Goal: Book appointment/travel/reservation

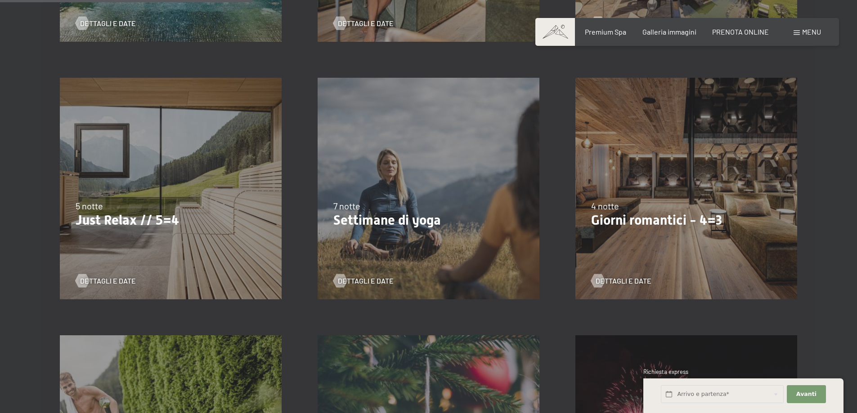
scroll to position [495, 0]
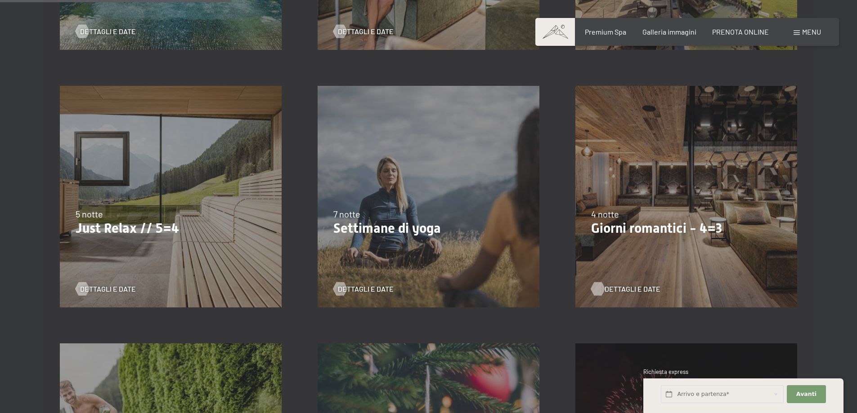
click at [606, 287] on span "Dettagli e Date" at bounding box center [632, 289] width 56 height 10
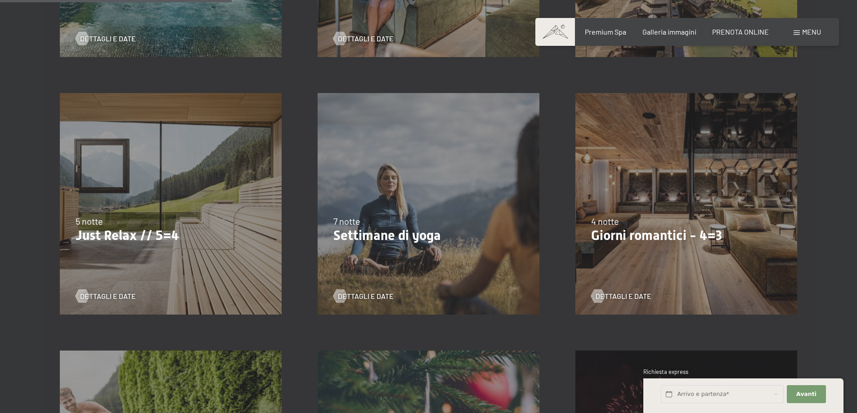
scroll to position [495, 0]
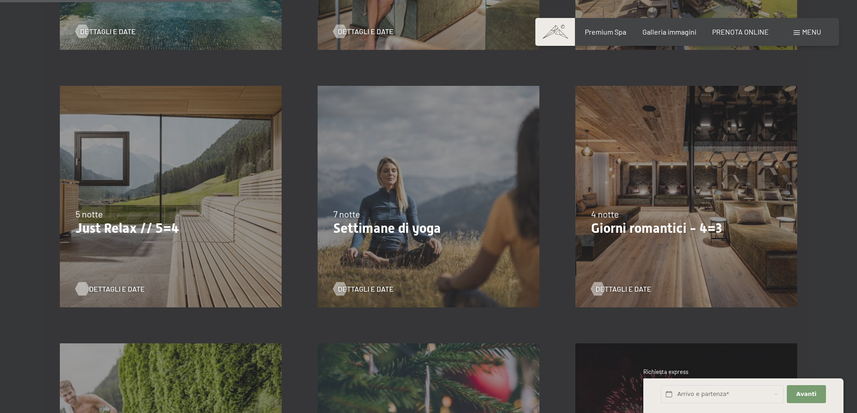
click at [132, 290] on span "Dettagli e Date" at bounding box center [117, 289] width 56 height 10
click at [619, 288] on span "Dettagli e Date" at bounding box center [632, 289] width 56 height 10
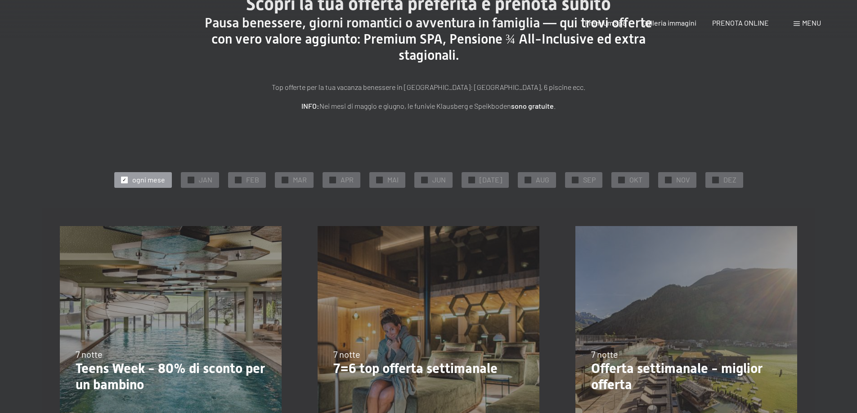
scroll to position [0, 0]
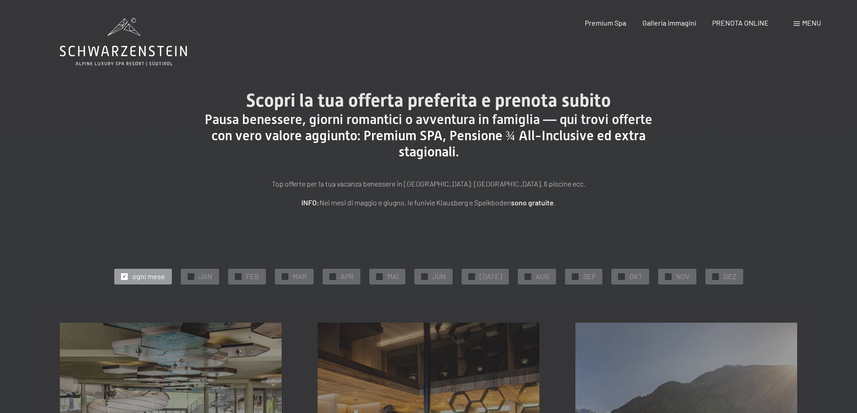
click at [101, 52] on icon at bounding box center [123, 42] width 127 height 48
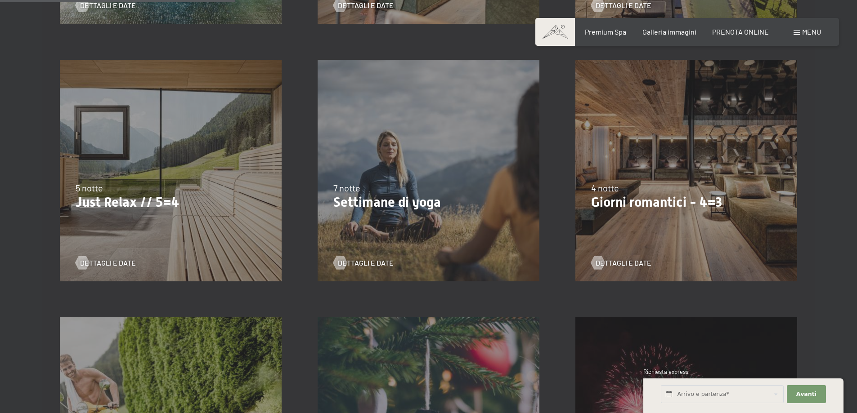
scroll to position [540, 0]
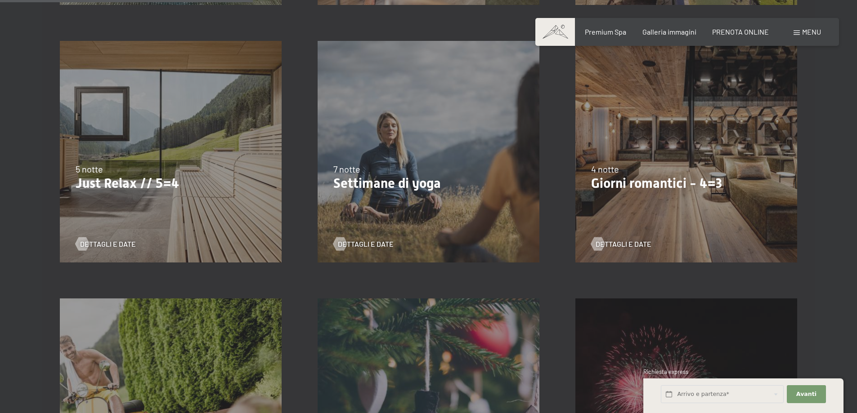
click at [195, 174] on div "5 notte" at bounding box center [171, 169] width 190 height 13
click at [681, 192] on div "9/11/2025-5/12/2025 8/12/2025-19/12/2025 11/1/2026-23/1/2026 8/3/2026-27/3/2026…" at bounding box center [686, 152] width 258 height 258
click at [621, 243] on span "Dettagli e Date" at bounding box center [632, 244] width 56 height 10
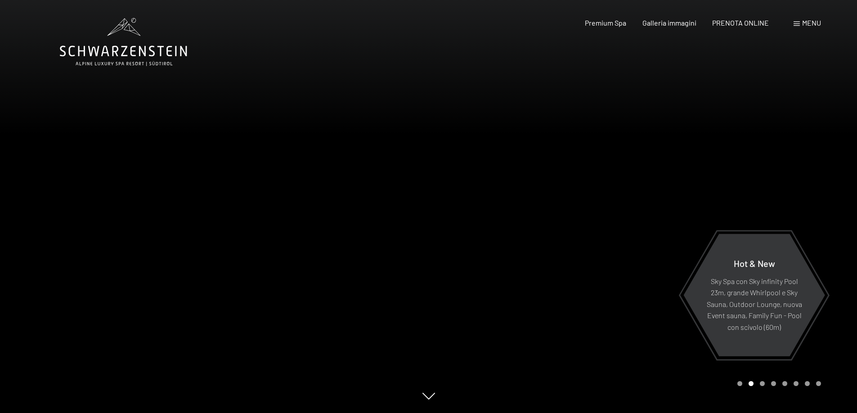
click at [740, 384] on div "Carousel Page 1" at bounding box center [739, 383] width 5 height 5
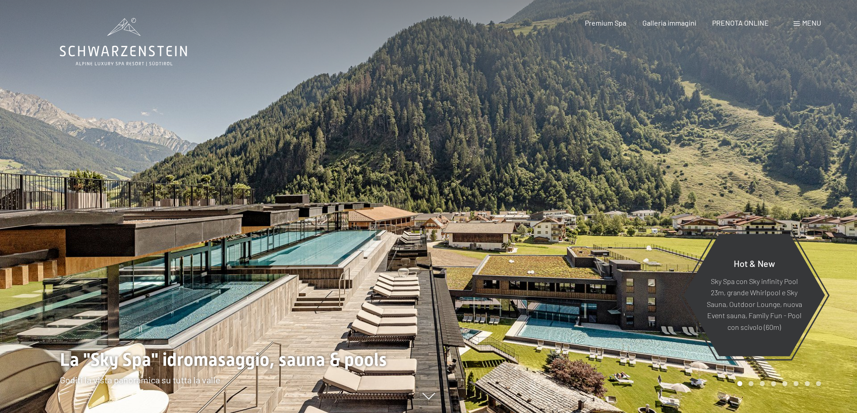
click at [793, 375] on div at bounding box center [643, 206] width 429 height 413
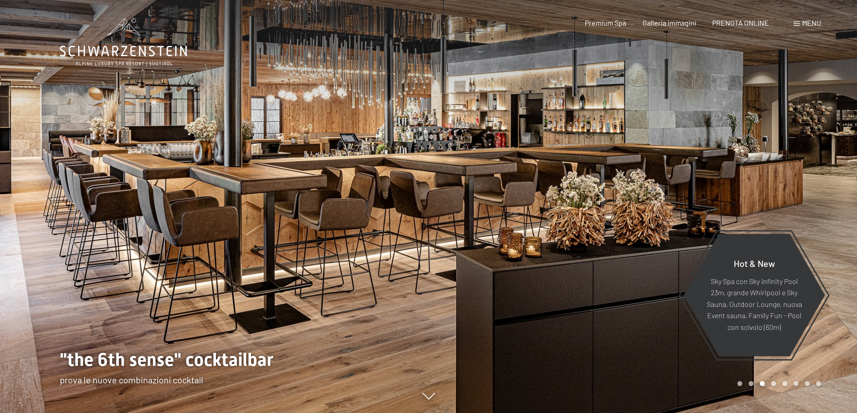
click at [751, 384] on div "Carousel Page 2" at bounding box center [750, 383] width 5 height 5
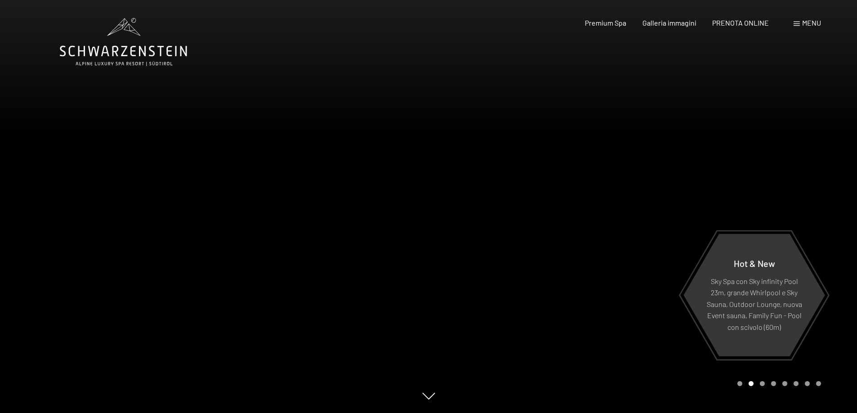
click at [353, 289] on div at bounding box center [214, 206] width 429 height 413
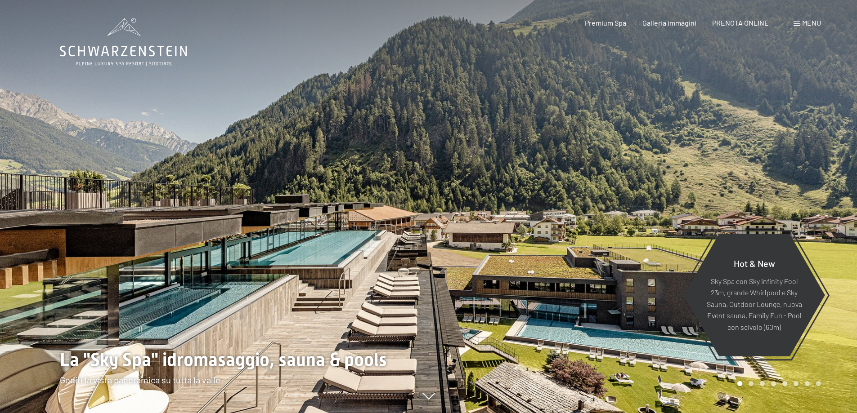
click at [621, 328] on div at bounding box center [643, 206] width 429 height 413
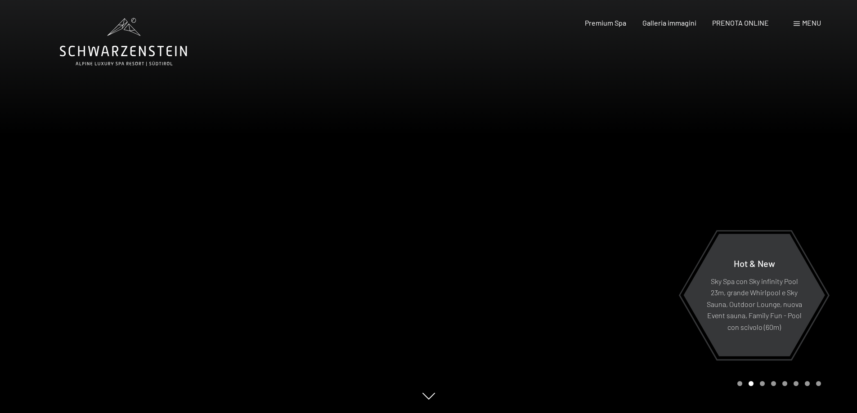
click at [796, 387] on div at bounding box center [643, 206] width 429 height 413
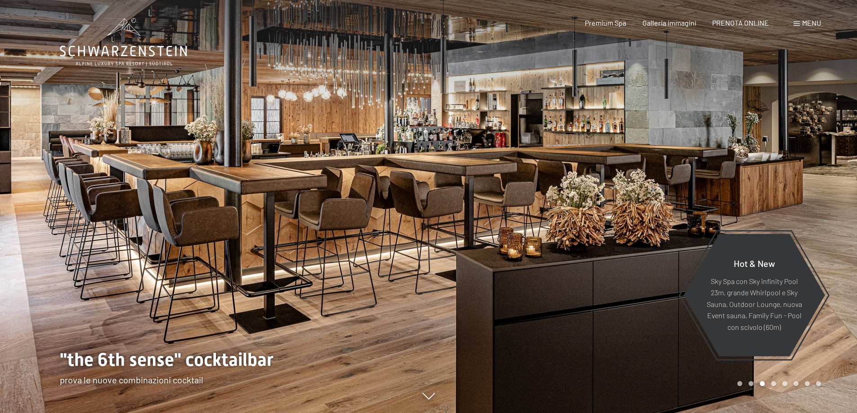
click at [795, 387] on div at bounding box center [643, 206] width 429 height 413
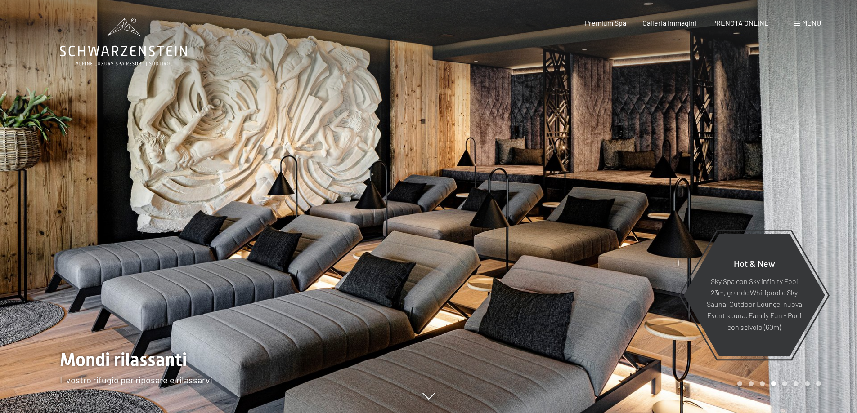
click at [795, 387] on div at bounding box center [643, 206] width 429 height 413
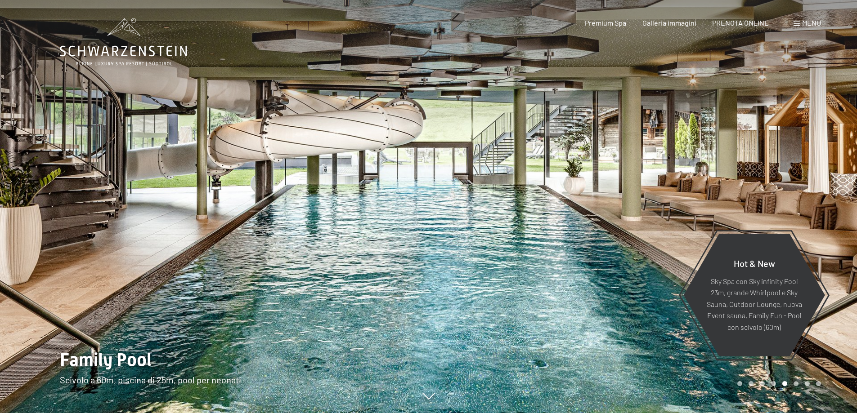
click at [794, 386] on div "Carousel Pagination" at bounding box center [777, 383] width 87 height 5
click at [796, 373] on div at bounding box center [643, 206] width 429 height 413
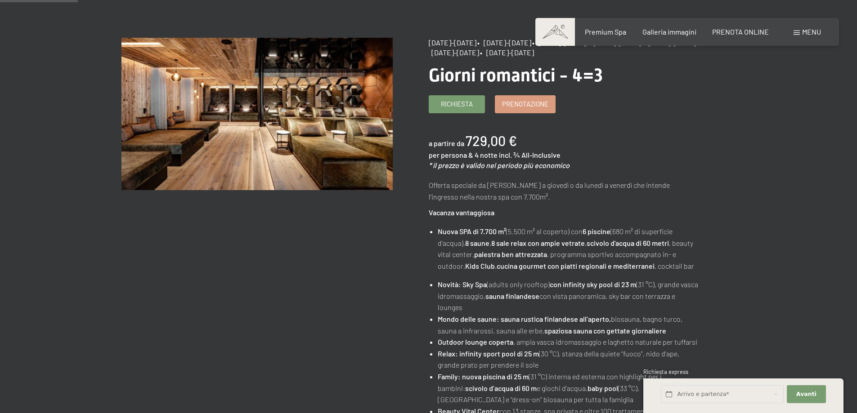
scroll to position [90, 0]
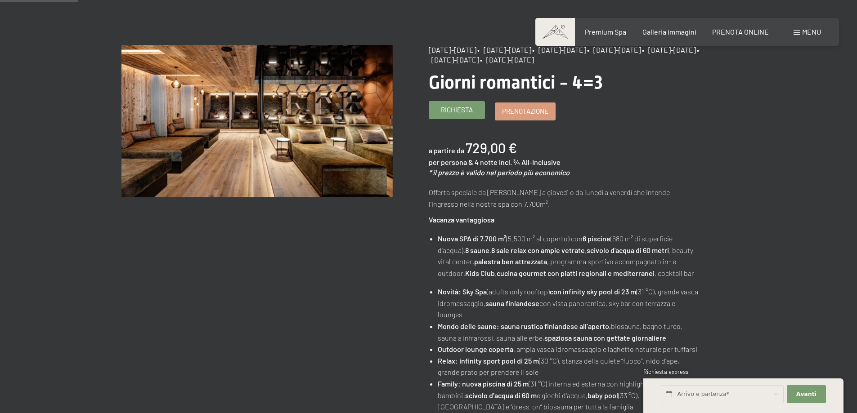
click at [460, 112] on span "Richiesta" at bounding box center [457, 109] width 32 height 9
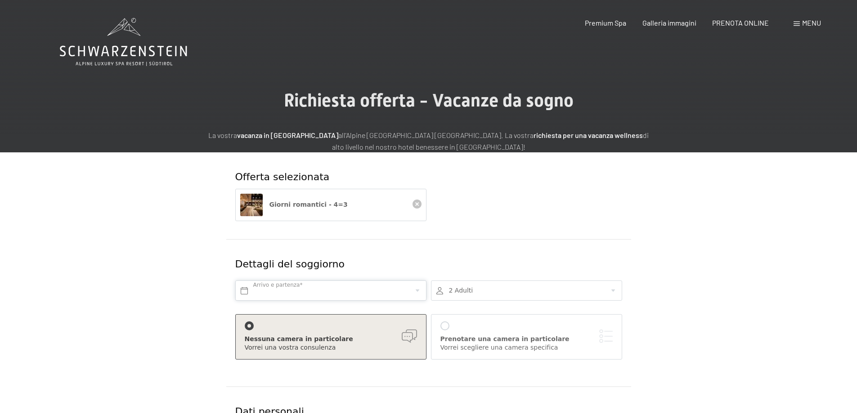
click at [268, 290] on input "text" at bounding box center [330, 291] width 191 height 20
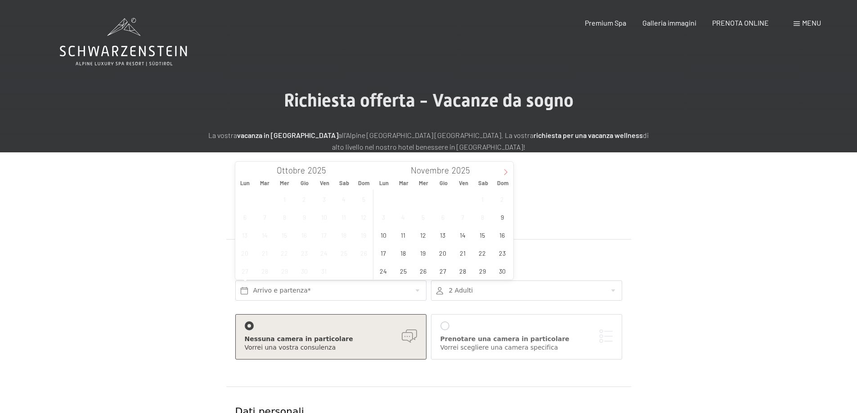
click at [505, 171] on icon at bounding box center [505, 173] width 3 height 6
type input "2026"
click at [505, 171] on icon at bounding box center [505, 173] width 3 height 6
type input "2026"
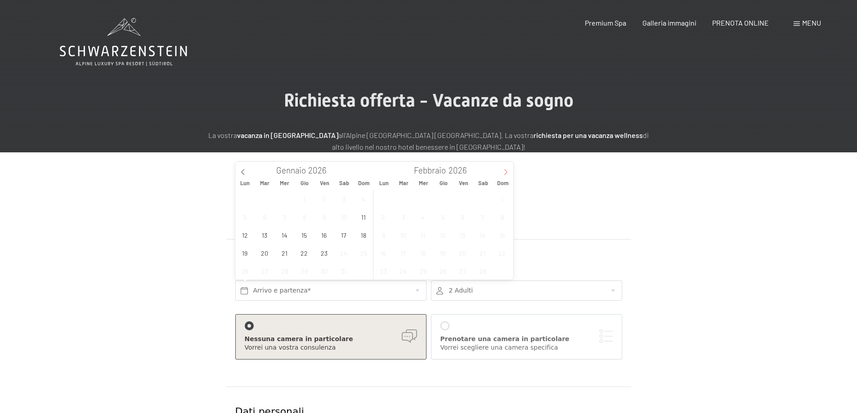
click at [505, 171] on icon at bounding box center [505, 173] width 3 height 6
click at [384, 217] on span "6" at bounding box center [384, 217] width 18 height 18
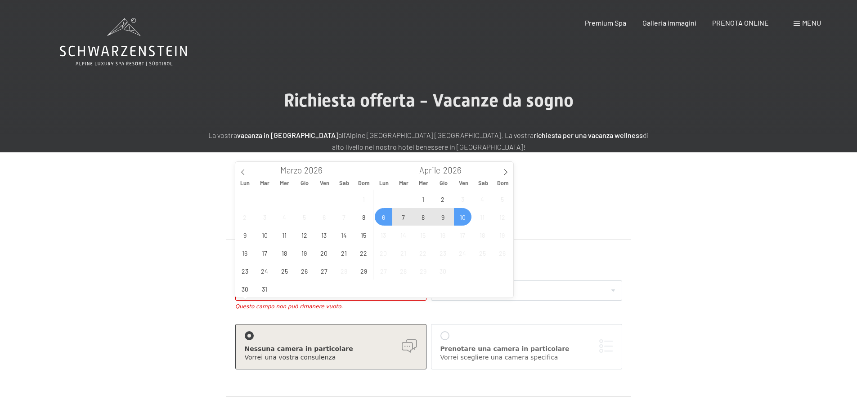
click at [466, 215] on span "10" at bounding box center [463, 217] width 18 height 18
type input "Lun. 06/04/2026 - Ven. 10/04/2026"
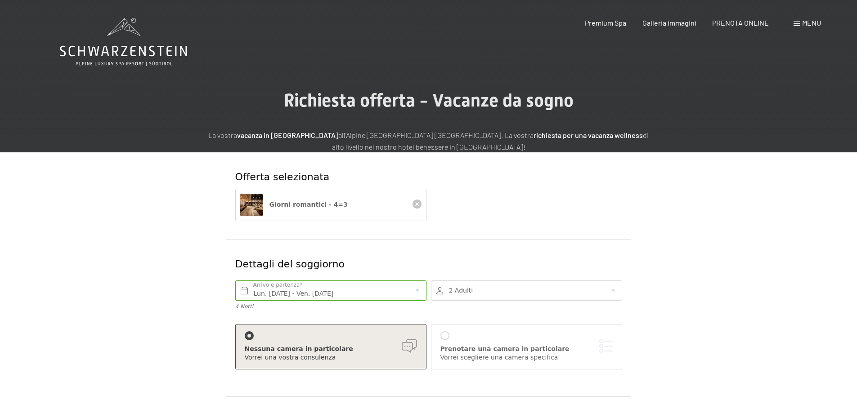
click at [467, 290] on div at bounding box center [526, 291] width 191 height 20
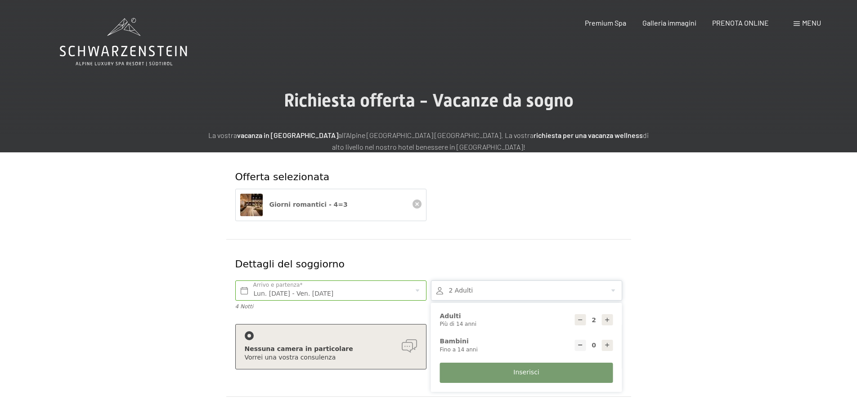
click at [609, 322] on icon at bounding box center [607, 320] width 6 height 6
type input "4"
click at [677, 320] on form "Offerta selezionata Giorni romantici - 4=3 Dettagli del soggiorno Lun. 06/04/20…" at bounding box center [428, 421] width 614 height 538
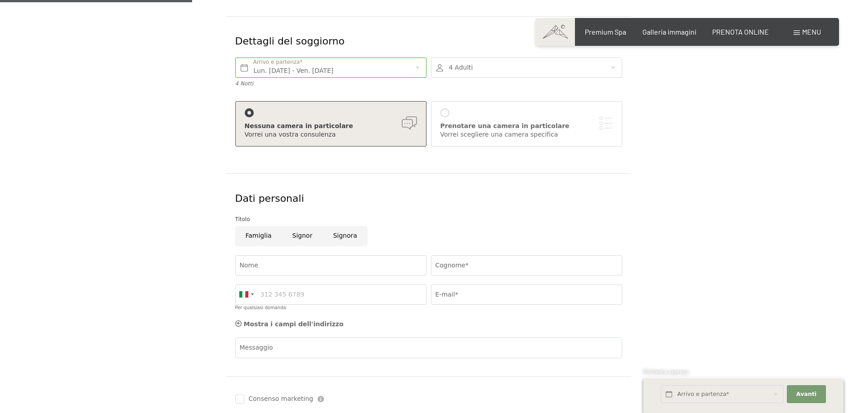
scroll to position [225, 0]
click at [263, 235] on input "Famiglia" at bounding box center [258, 234] width 47 height 20
radio input "true"
click at [277, 262] on input "Nome" at bounding box center [330, 264] width 191 height 20
type input "GIUSEPPE"
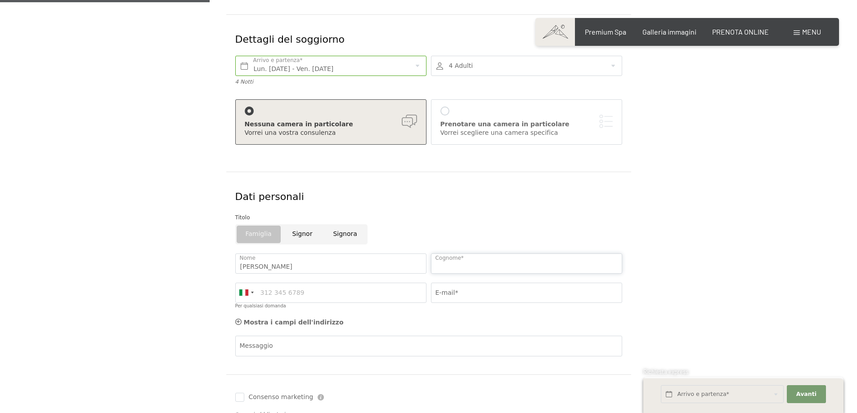
click at [443, 262] on input "Cognome*" at bounding box center [526, 264] width 191 height 20
type input "DIODOVICH"
click at [458, 291] on input "E-mail*" at bounding box center [526, 293] width 191 height 20
type input "studio.diodovich@gmail.com"
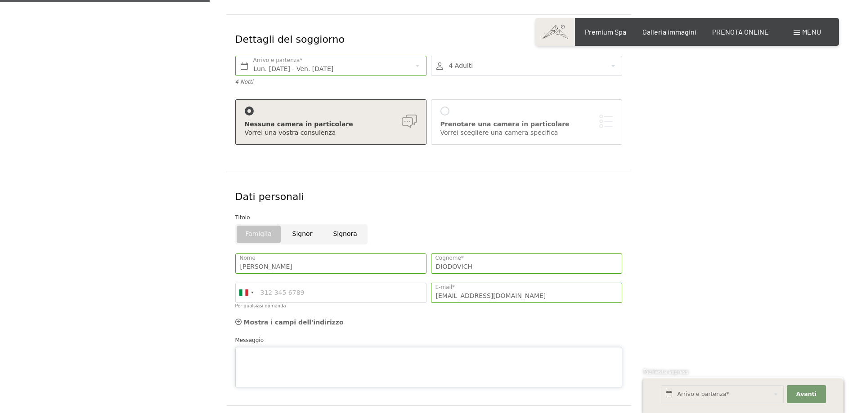
click at [277, 345] on div "Messaggio" at bounding box center [428, 362] width 387 height 52
click at [321, 353] on textarea "VORREI USUFRUIRE DELLA vS OFFERTA" at bounding box center [428, 367] width 387 height 40
click at [366, 351] on textarea "VORREI USUFRUIRE DELLA VS OFFERTA" at bounding box center [428, 367] width 387 height 40
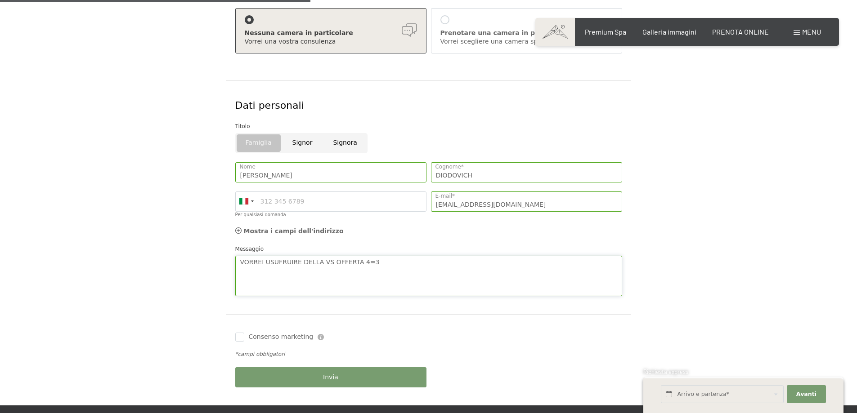
scroll to position [360, 0]
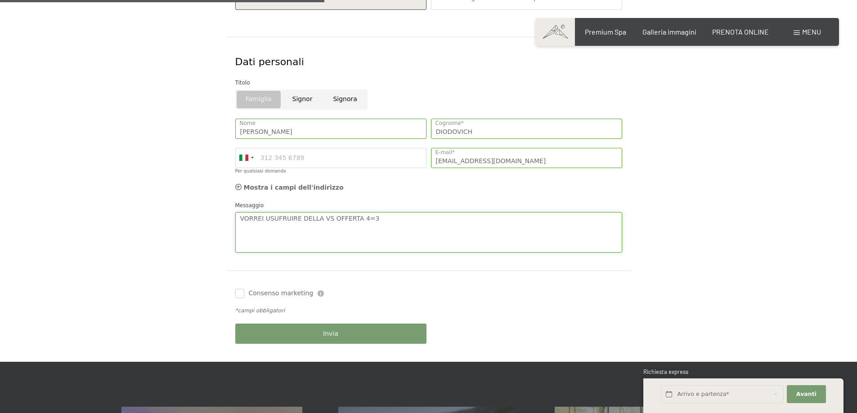
type textarea "VORREI USUFRUIRE DELLA VS OFFERTA 4=3"
click at [238, 290] on input "Consenso marketing" at bounding box center [239, 293] width 9 height 9
click at [239, 294] on input "Consenso marketing" at bounding box center [239, 293] width 9 height 9
checkbox input "false"
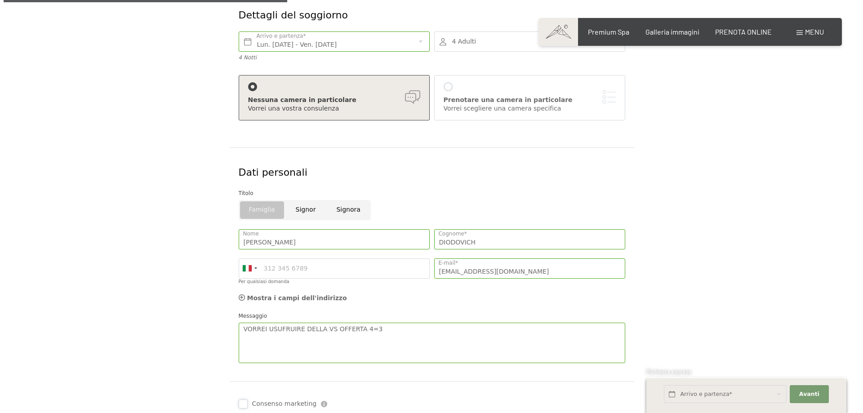
scroll to position [135, 0]
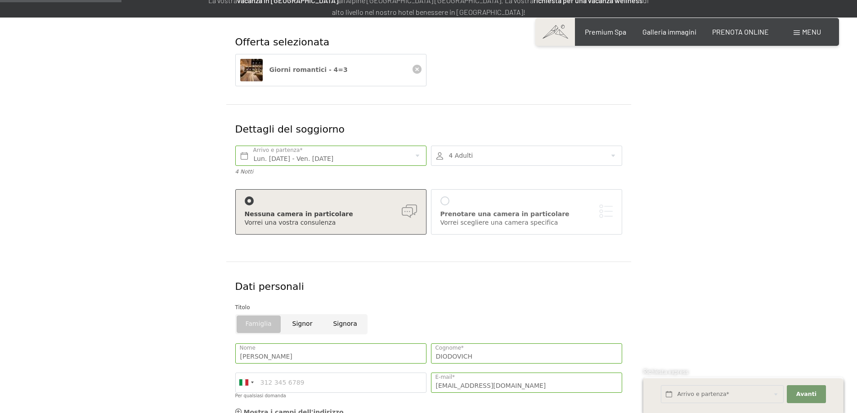
click at [443, 201] on div at bounding box center [444, 201] width 9 height 9
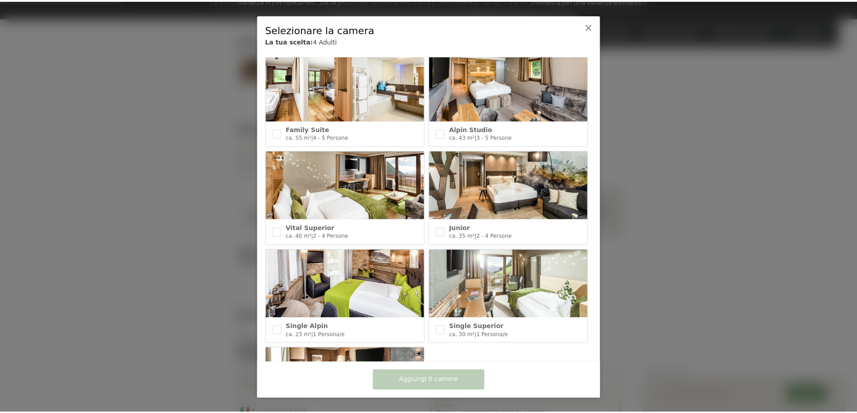
scroll to position [312, 0]
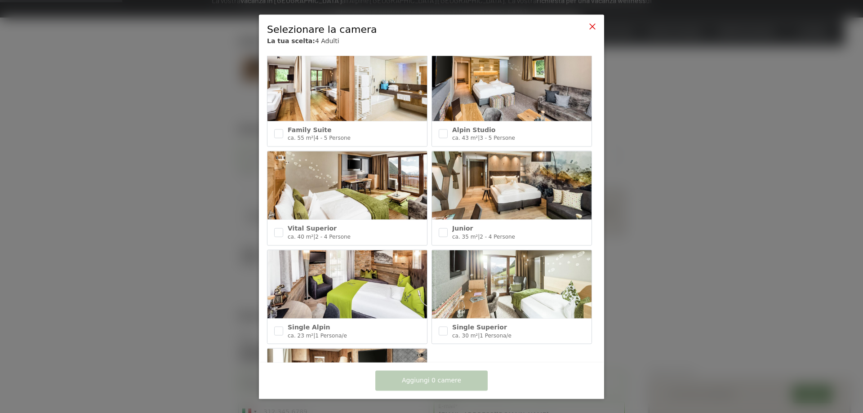
click at [591, 29] on icon at bounding box center [592, 25] width 7 height 7
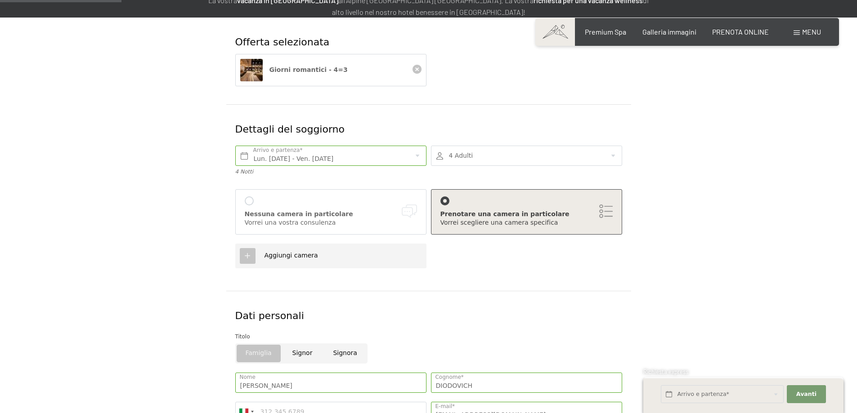
click at [250, 201] on div at bounding box center [249, 201] width 9 height 9
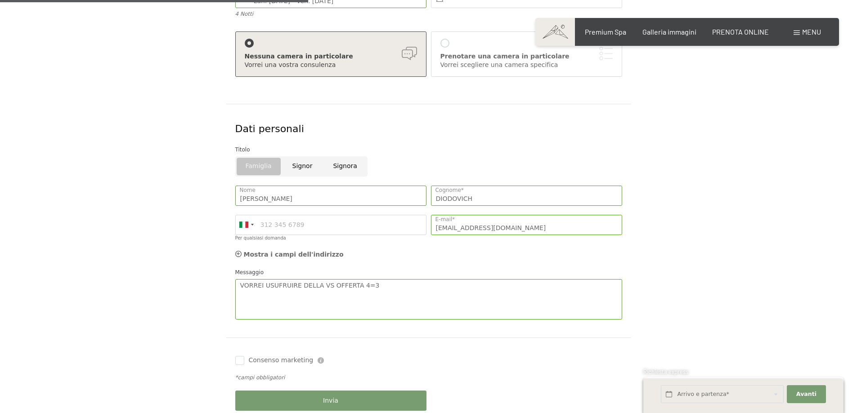
scroll to position [360, 0]
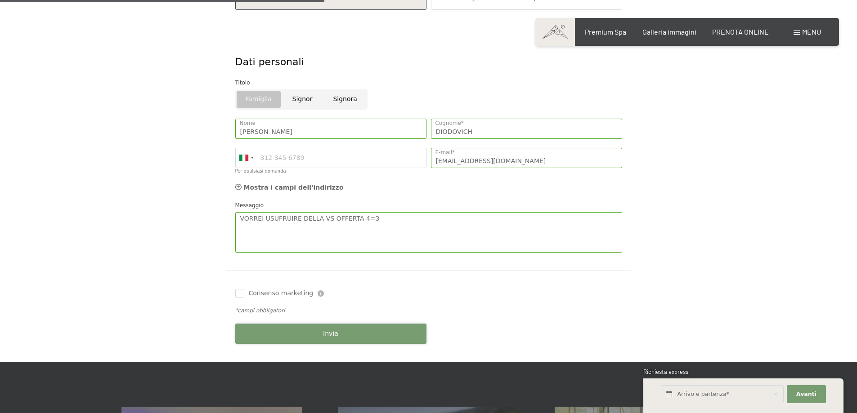
click at [335, 331] on span "Invia" at bounding box center [330, 334] width 15 height 9
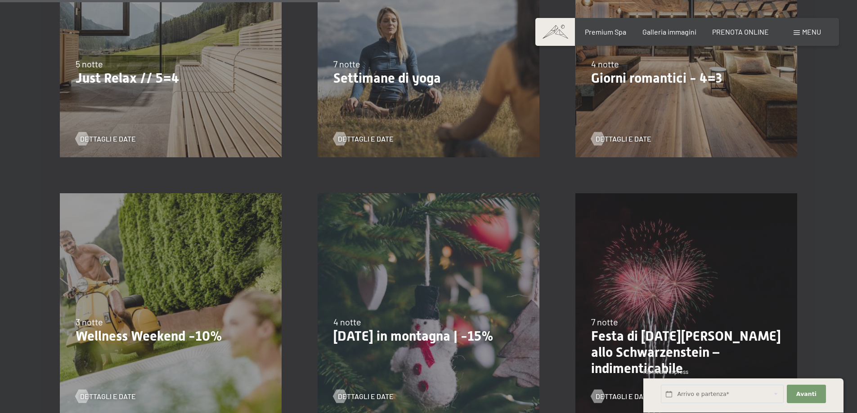
scroll to position [585, 0]
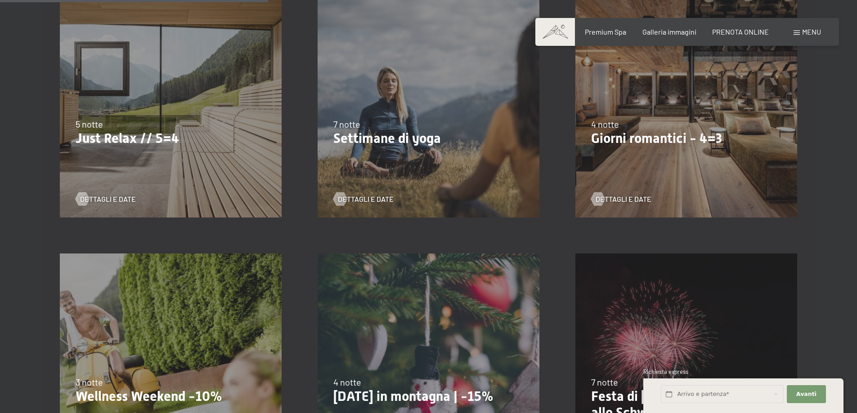
click at [659, 147] on p "Giorni romantici - 4=3" at bounding box center [686, 138] width 190 height 16
click at [618, 198] on span "Dettagli e Date" at bounding box center [632, 199] width 56 height 10
